Goal: Task Accomplishment & Management: Manage account settings

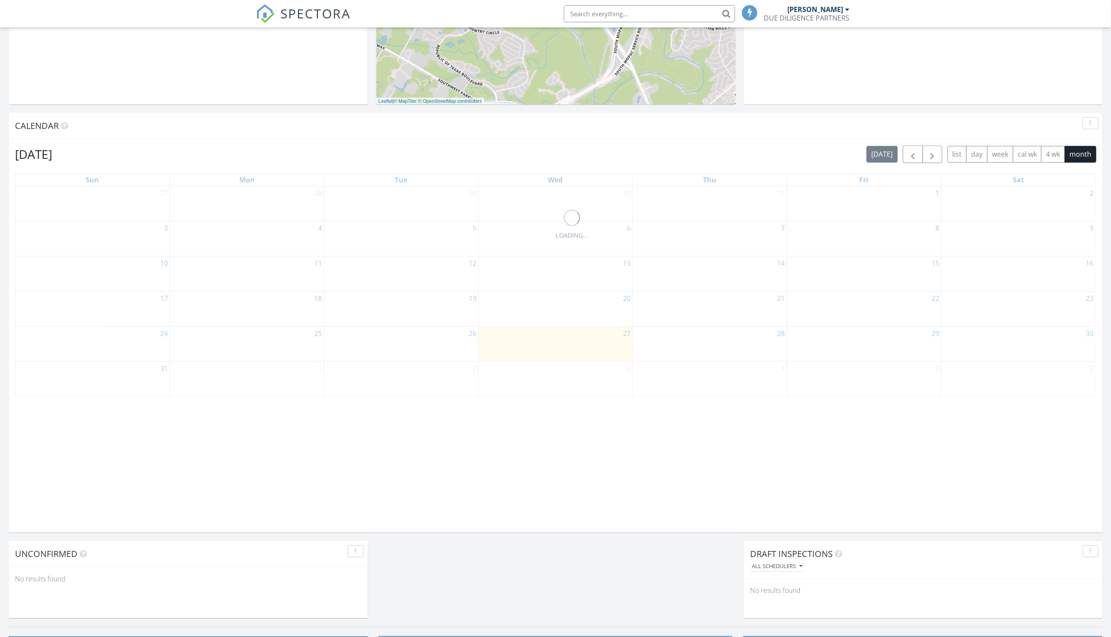
scroll to position [268, 0]
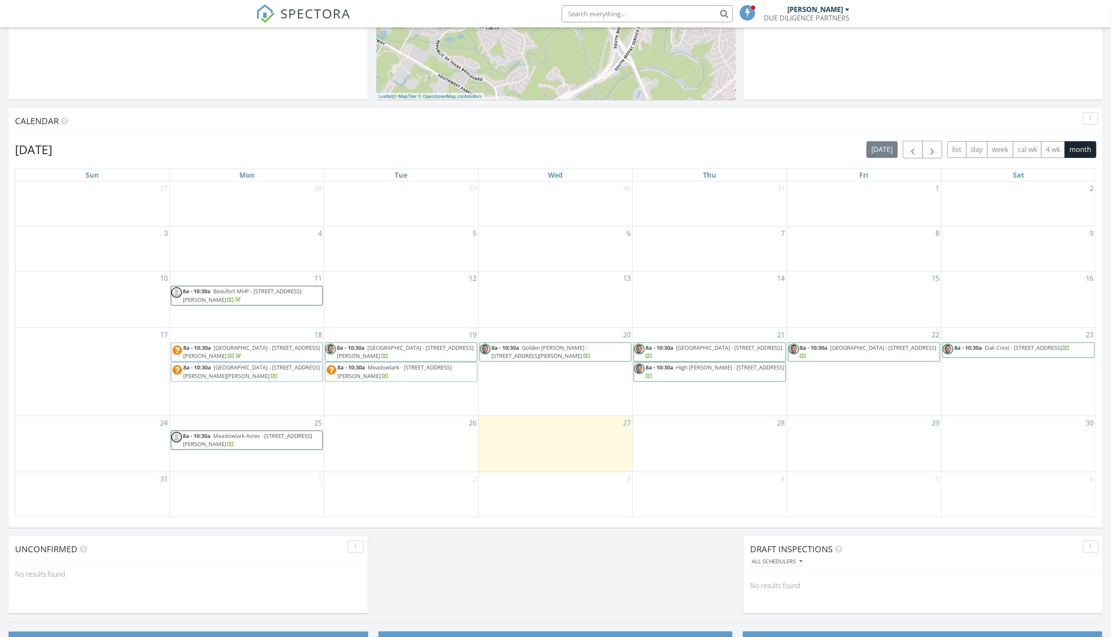
click at [234, 373] on span "8a - 10:30a West Park Village - 1511 Mydland Rd , Sheridan 82801" at bounding box center [246, 371] width 151 height 17
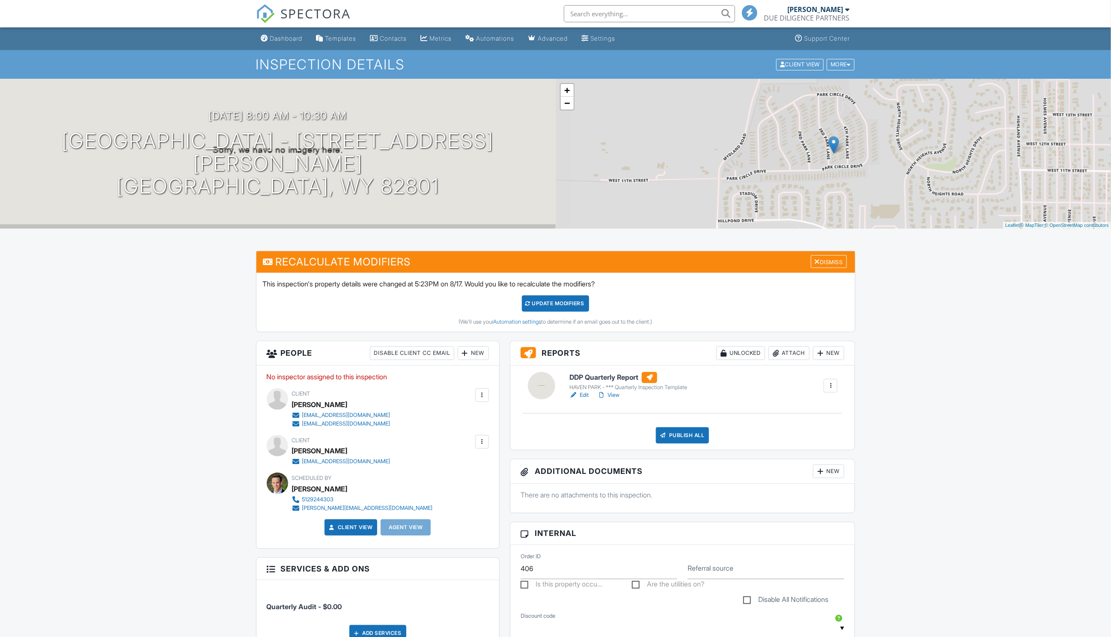
click at [584, 394] on link "Edit" at bounding box center [578, 395] width 19 height 9
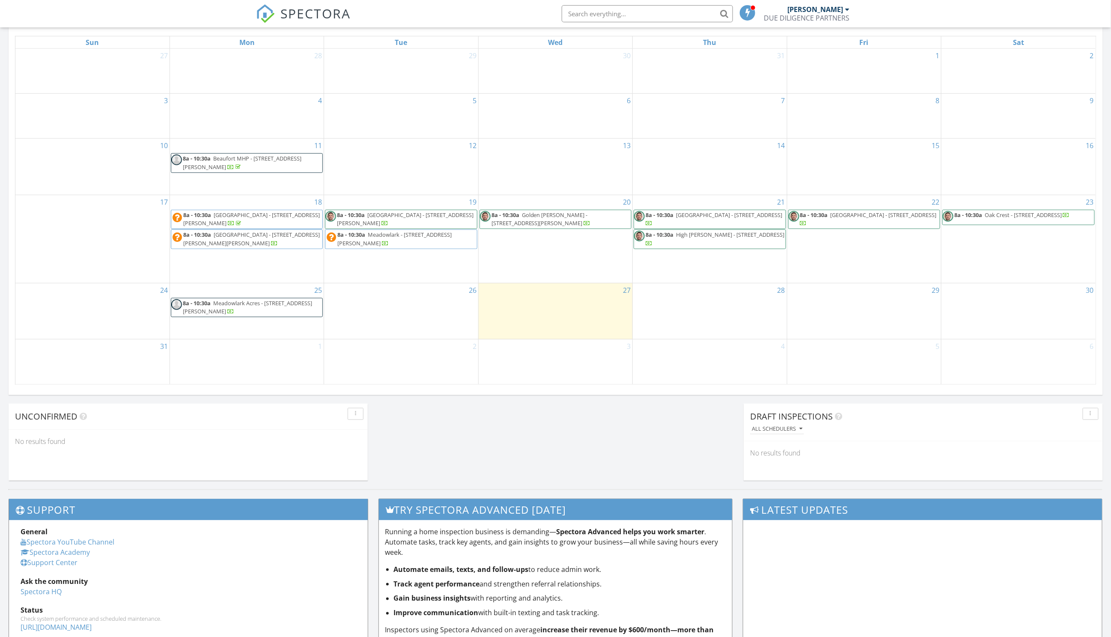
scroll to position [418, 0]
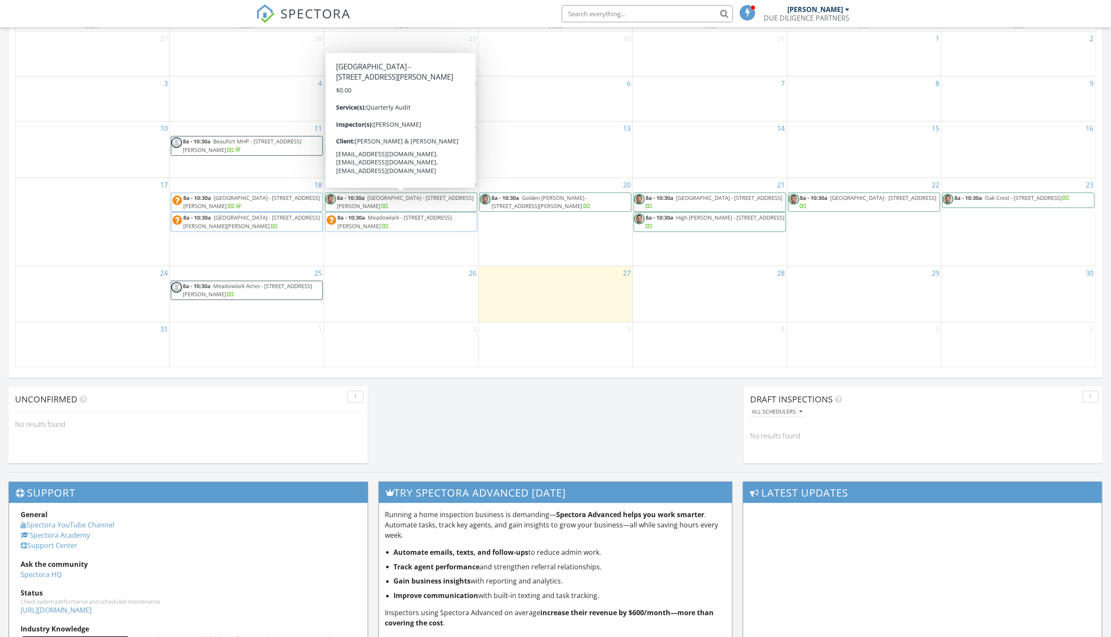
click at [391, 199] on span "Cherry Creek - 1955 N Cherry Creek Loop , Billings 59105" at bounding box center [405, 202] width 137 height 16
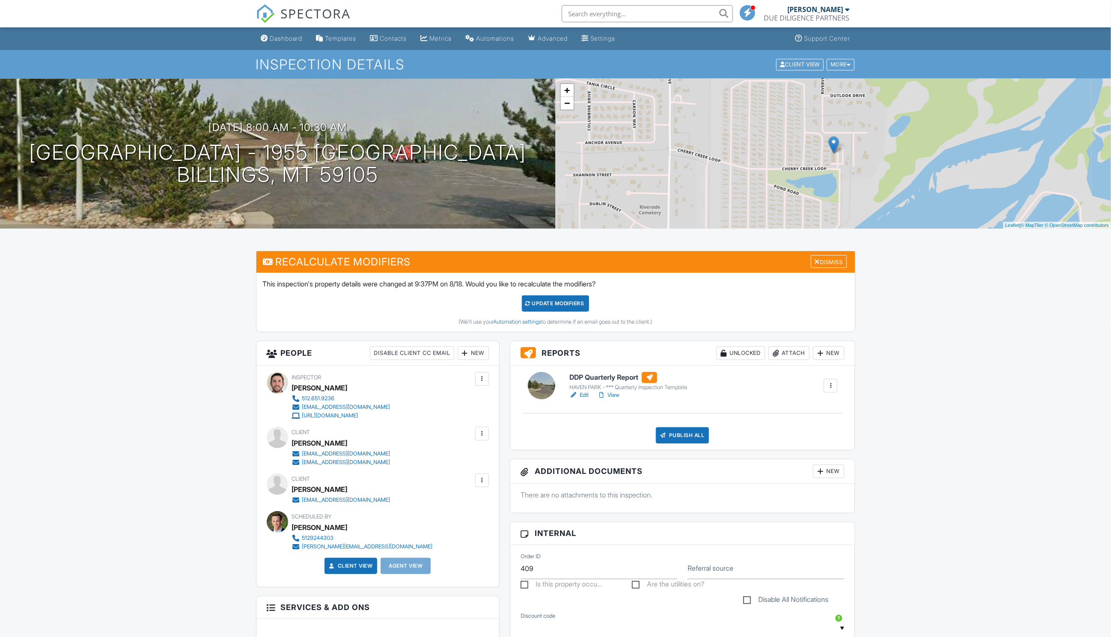
click at [583, 397] on link "Edit" at bounding box center [578, 395] width 19 height 9
